Goal: Task Accomplishment & Management: Use online tool/utility

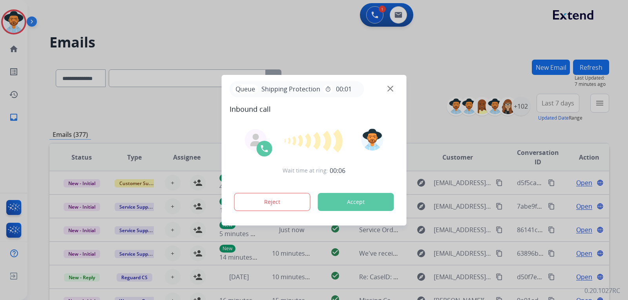
select select "**********"
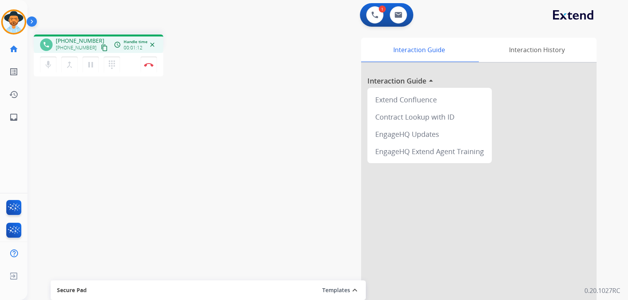
click at [101, 49] on mat-icon "content_copy" at bounding box center [104, 47] width 7 height 7
click at [148, 66] on img at bounding box center [148, 65] width 9 height 4
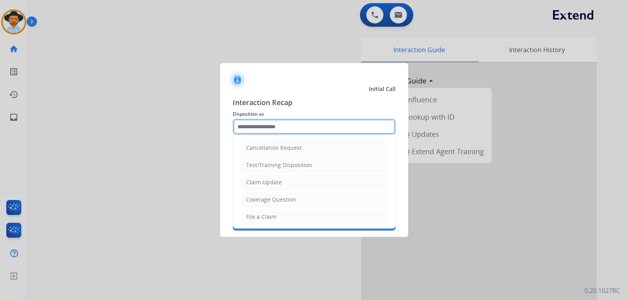
click at [290, 131] on input "text" at bounding box center [314, 127] width 163 height 16
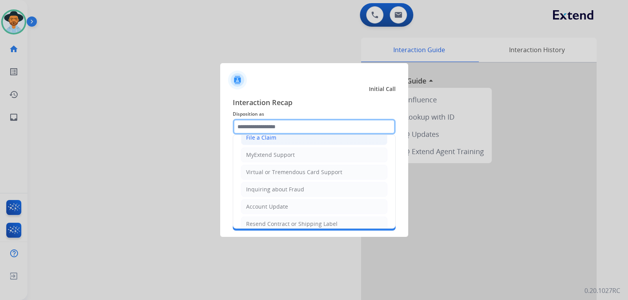
scroll to position [122, 0]
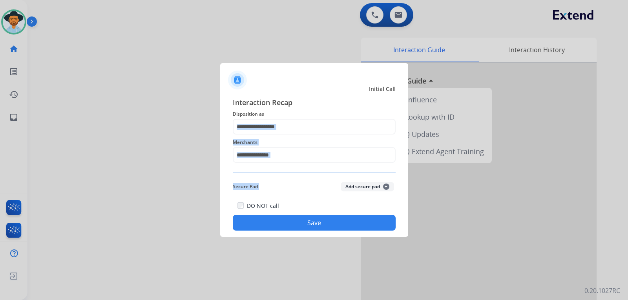
drag, startPoint x: 272, startPoint y: 200, endPoint x: 305, endPoint y: 183, distance: 36.7
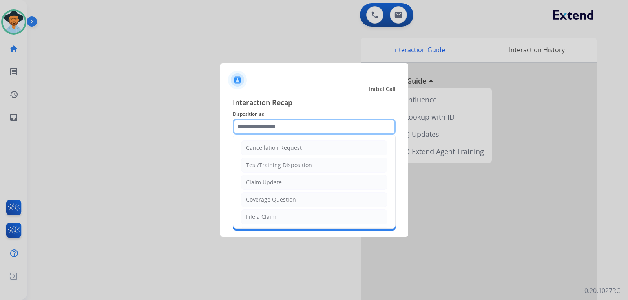
click at [313, 129] on input "text" at bounding box center [314, 127] width 163 height 16
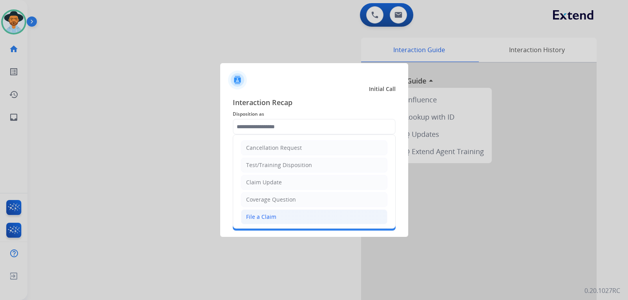
click at [268, 214] on div "File a Claim" at bounding box center [261, 217] width 30 height 8
type input "**********"
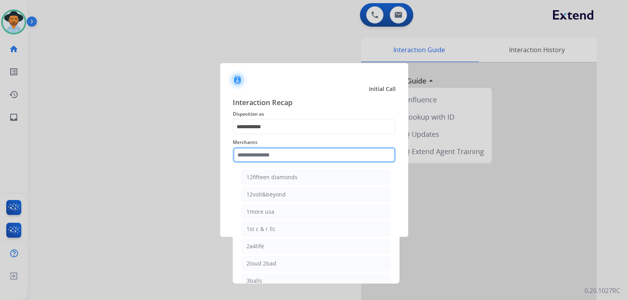
click at [275, 155] on input "text" at bounding box center [314, 155] width 163 height 16
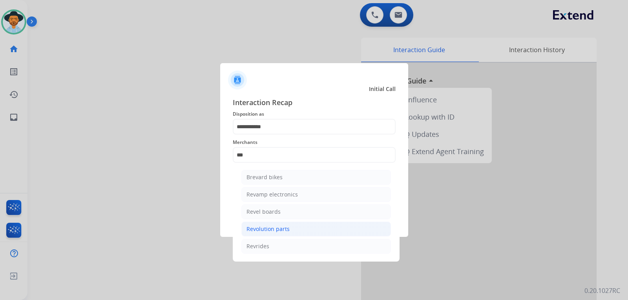
click at [290, 227] on li "Revolution parts" at bounding box center [316, 229] width 150 height 15
type input "**********"
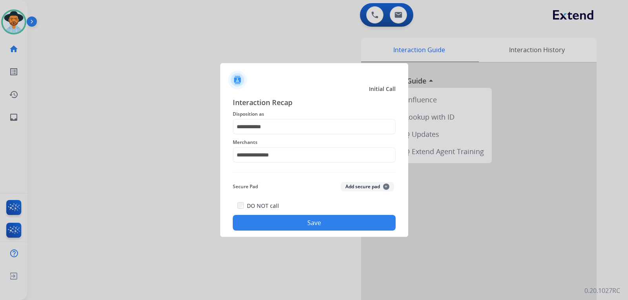
click at [297, 226] on button "Save" at bounding box center [314, 223] width 163 height 16
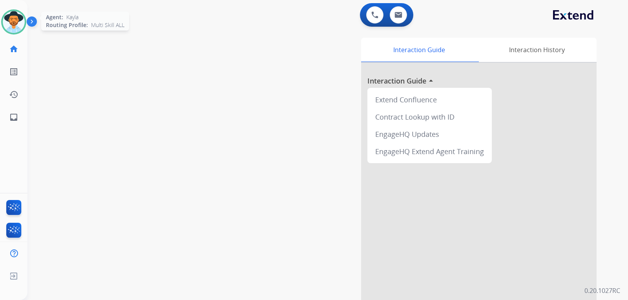
click at [18, 23] on img at bounding box center [14, 22] width 22 height 22
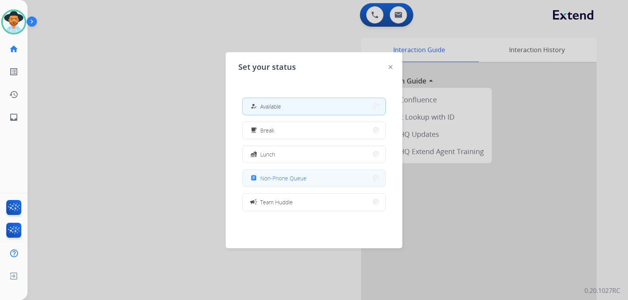
scroll to position [39, 0]
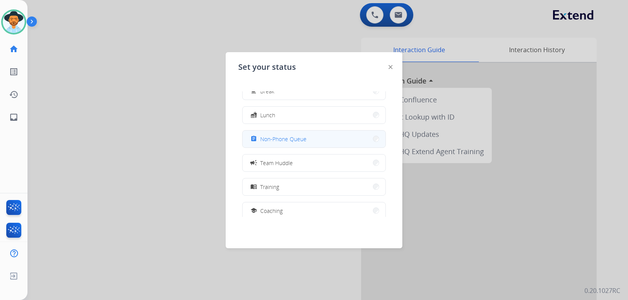
click at [297, 146] on button "assignment Non-Phone Queue" at bounding box center [314, 139] width 143 height 17
